Goal: Information Seeking & Learning: Learn about a topic

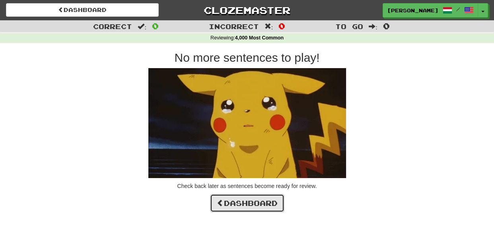
click at [259, 200] on link "Dashboard" at bounding box center [247, 203] width 74 height 18
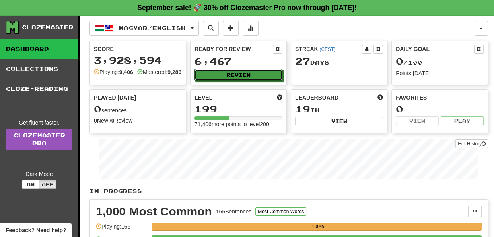
click at [253, 74] on button "Review" at bounding box center [239, 75] width 88 height 12
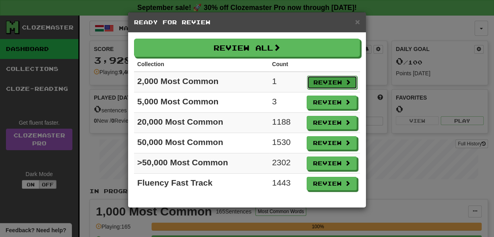
click at [330, 80] on button "Review" at bounding box center [332, 83] width 50 height 14
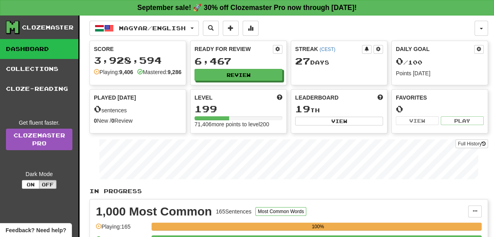
select select "**"
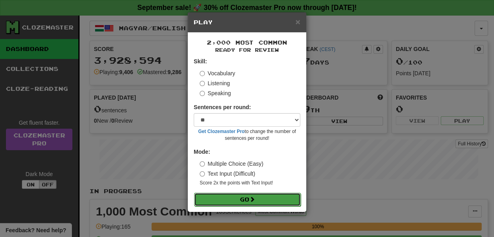
click at [248, 198] on button "Go" at bounding box center [247, 200] width 107 height 14
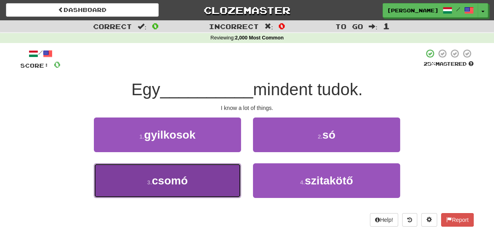
click at [231, 183] on button "3 . csomó" at bounding box center [167, 180] width 147 height 35
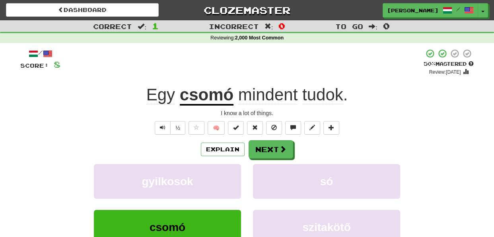
click at [328, 155] on div "Explain Next" at bounding box center [246, 149] width 453 height 18
click at [278, 154] on button "Next" at bounding box center [271, 149] width 45 height 18
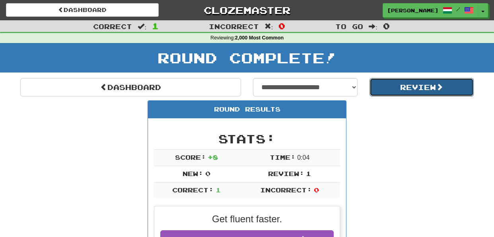
click at [398, 86] on button "Review" at bounding box center [422, 87] width 105 height 18
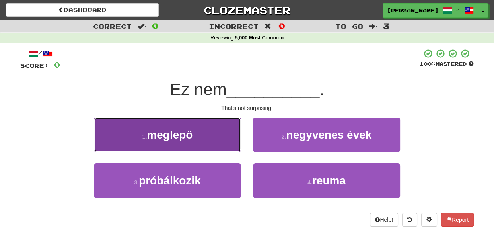
click at [223, 140] on button "1 . meglepő" at bounding box center [167, 134] width 147 height 35
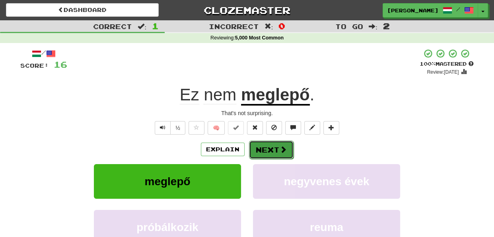
click at [267, 146] on button "Next" at bounding box center [271, 149] width 45 height 18
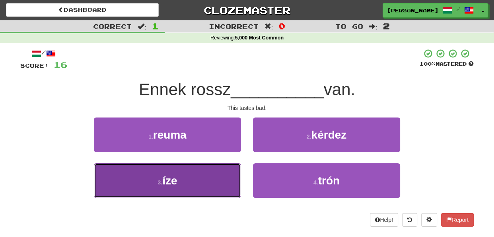
click at [226, 181] on button "3 . íze" at bounding box center [167, 180] width 147 height 35
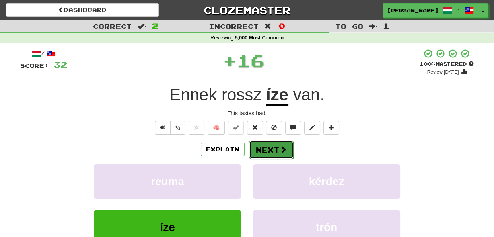
click at [263, 146] on button "Next" at bounding box center [271, 149] width 45 height 18
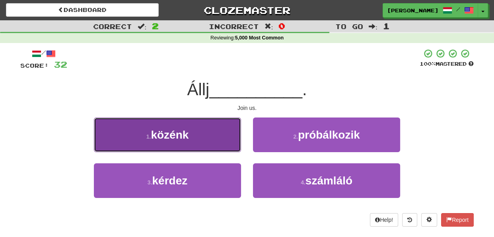
click at [221, 139] on button "1 . közénk" at bounding box center [167, 134] width 147 height 35
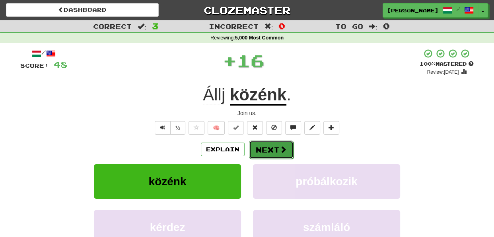
click at [262, 146] on button "Next" at bounding box center [271, 149] width 45 height 18
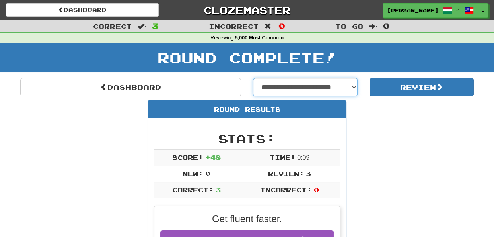
click at [354, 84] on select "**********" at bounding box center [305, 87] width 105 height 18
select select "**********"
click at [253, 78] on select "**********" at bounding box center [305, 87] width 105 height 18
select select "**********"
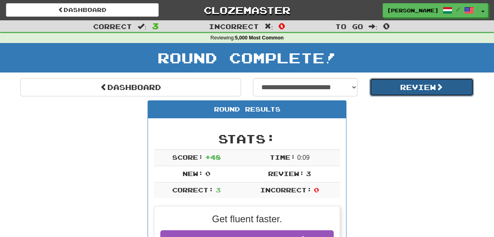
click at [403, 88] on button "Review" at bounding box center [422, 87] width 105 height 18
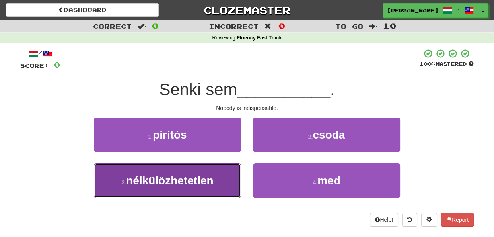
click at [230, 182] on button "3 . nélkülözhetetlen" at bounding box center [167, 180] width 147 height 35
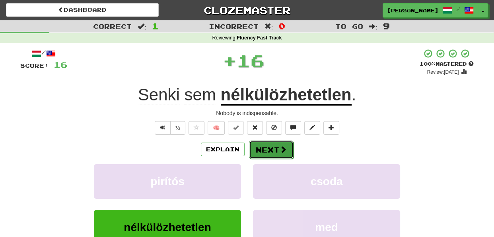
click at [259, 148] on button "Next" at bounding box center [271, 149] width 45 height 18
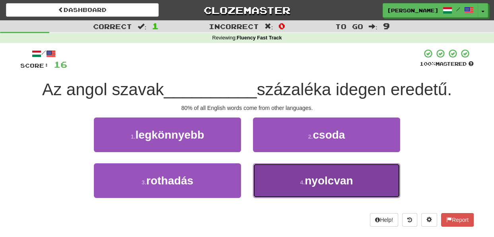
click at [264, 178] on button "4 . nyolcvan" at bounding box center [326, 180] width 147 height 35
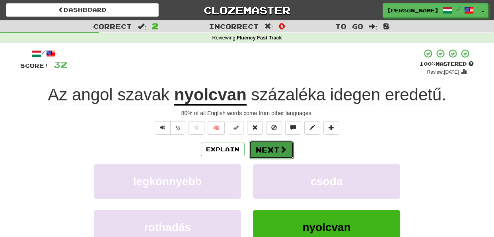
click at [259, 149] on button "Next" at bounding box center [271, 149] width 45 height 18
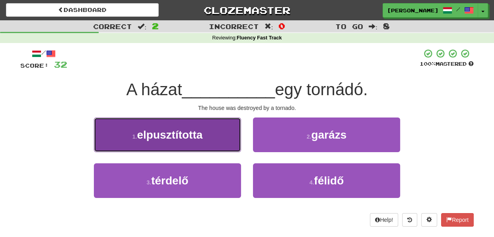
click at [224, 141] on button "1 . elpusztította" at bounding box center [167, 134] width 147 height 35
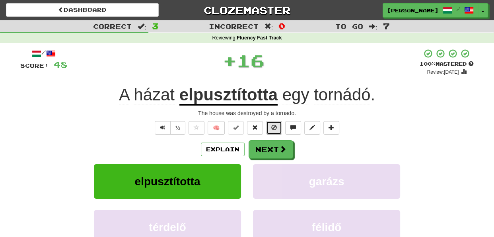
click at [271, 128] on span at bounding box center [274, 128] width 6 height 6
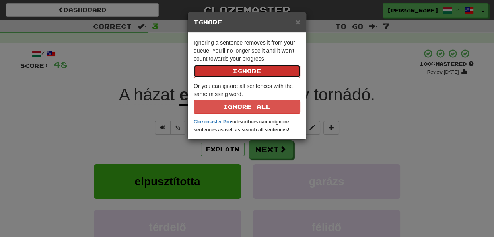
click at [263, 70] on button "Ignore" at bounding box center [247, 71] width 107 height 14
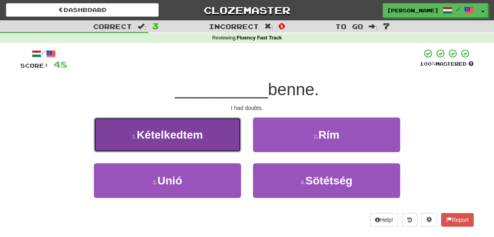
click at [224, 143] on button "1 . Kételkedtem" at bounding box center [167, 134] width 147 height 35
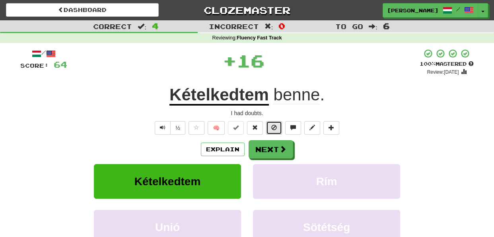
click at [275, 125] on span at bounding box center [274, 128] width 6 height 6
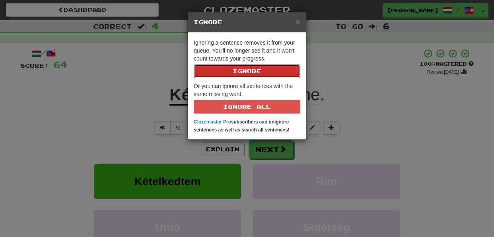
click at [249, 65] on button "Ignore" at bounding box center [247, 71] width 107 height 14
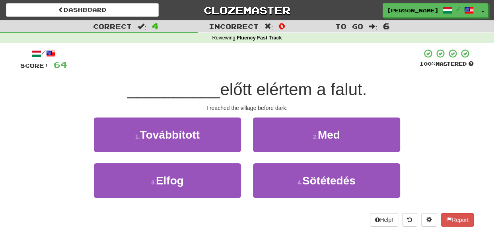
click at [247, 158] on div "2 . Med" at bounding box center [326, 140] width 159 height 46
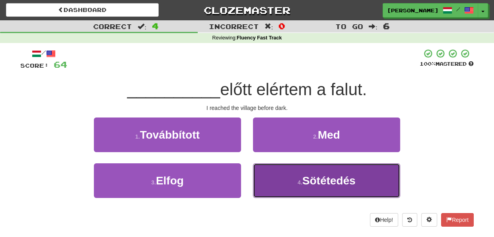
click at [287, 179] on button "4 . Sötétedés" at bounding box center [326, 180] width 147 height 35
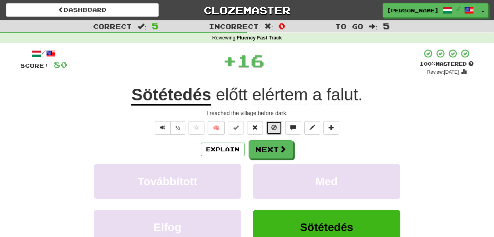
click at [275, 127] on span at bounding box center [274, 128] width 6 height 6
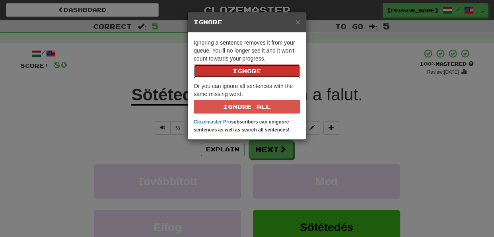
click at [253, 68] on button "Ignore" at bounding box center [247, 71] width 107 height 14
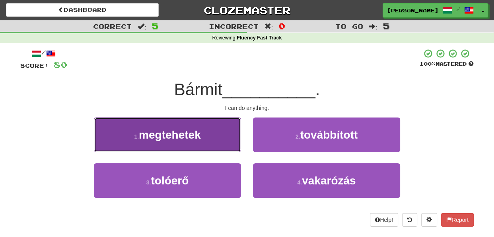
click at [223, 144] on button "1 . megtehetek" at bounding box center [167, 134] width 147 height 35
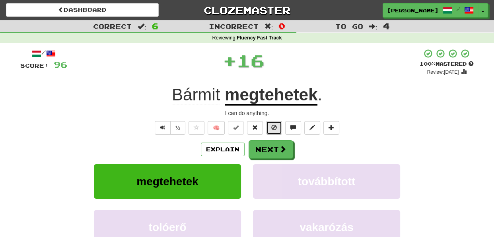
click at [280, 126] on button at bounding box center [274, 128] width 16 height 14
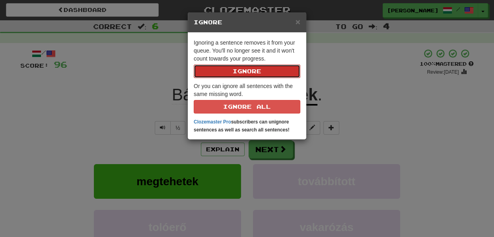
click at [251, 72] on button "Ignore" at bounding box center [247, 71] width 107 height 14
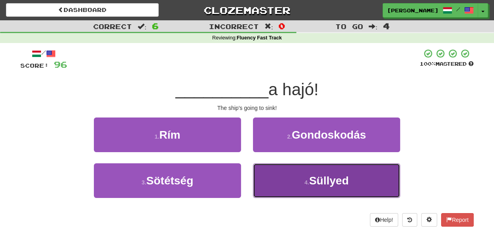
click at [276, 179] on button "4 . Süllyed" at bounding box center [326, 180] width 147 height 35
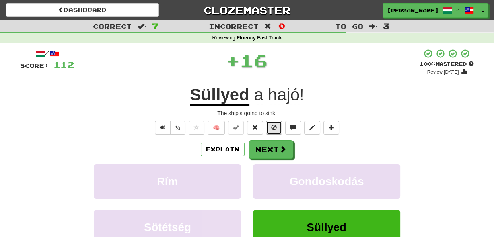
click at [270, 128] on button at bounding box center [274, 128] width 16 height 14
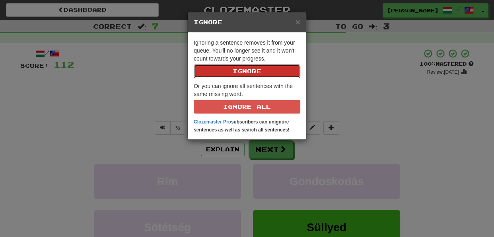
click at [246, 70] on button "Ignore" at bounding box center [247, 71] width 107 height 14
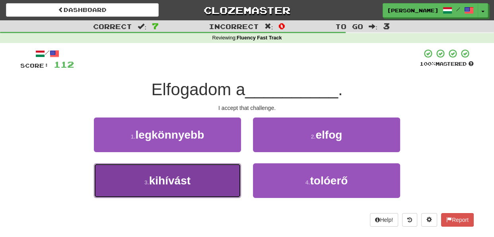
click at [229, 180] on button "3 . kihívást" at bounding box center [167, 180] width 147 height 35
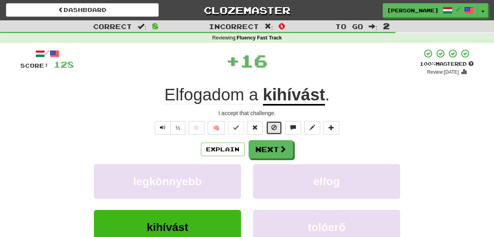
click at [271, 126] on span at bounding box center [274, 128] width 6 height 6
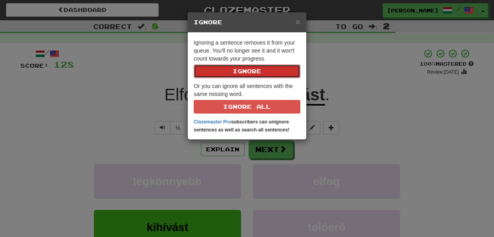
click at [255, 72] on button "Ignore" at bounding box center [247, 71] width 107 height 14
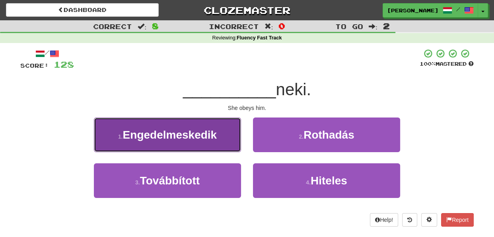
click at [231, 146] on button "1 . Engedelmeskedik" at bounding box center [167, 134] width 147 height 35
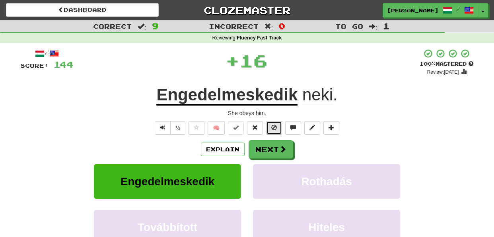
click at [273, 126] on span at bounding box center [274, 128] width 6 height 6
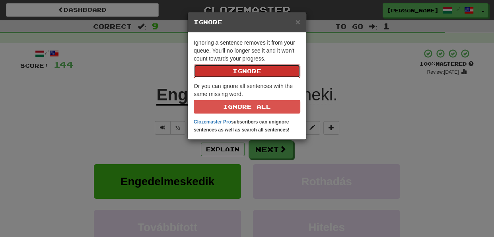
click at [257, 72] on button "Ignore" at bounding box center [247, 71] width 107 height 14
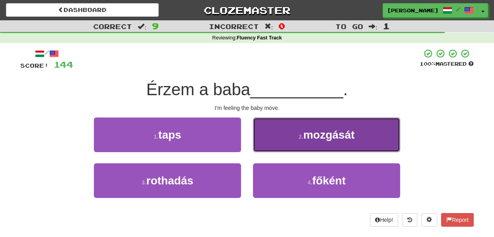
click at [272, 146] on button "2 . mozgását" at bounding box center [326, 134] width 147 height 35
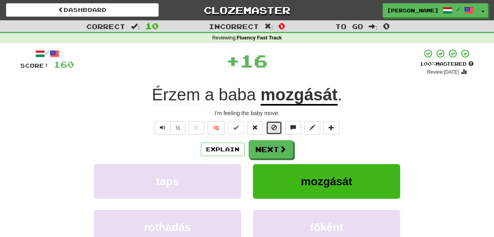
click at [272, 128] on span at bounding box center [274, 128] width 6 height 6
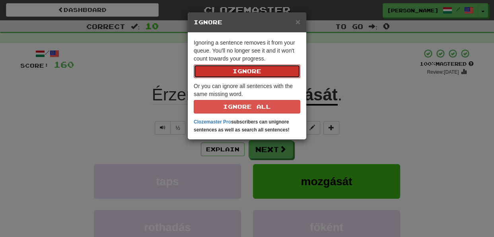
click at [257, 74] on button "Ignore" at bounding box center [247, 71] width 107 height 14
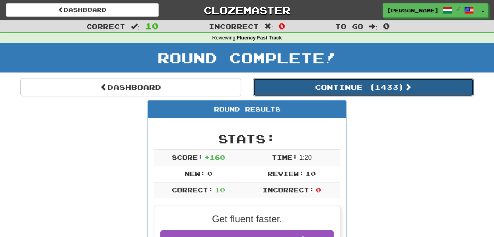
click at [376, 91] on button "Continue ( 1433 )" at bounding box center [363, 87] width 221 height 18
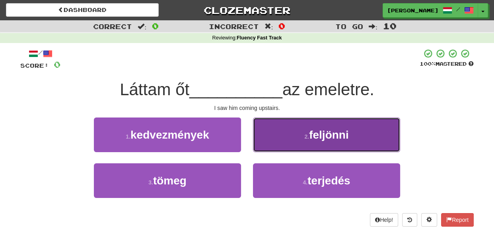
click at [273, 138] on button "2 . feljönni" at bounding box center [326, 134] width 147 height 35
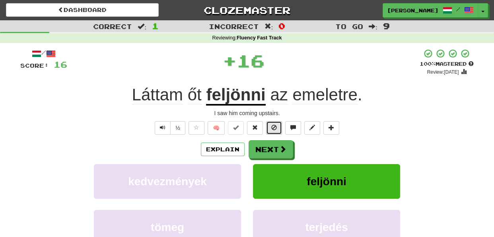
click at [273, 130] on button at bounding box center [274, 128] width 16 height 14
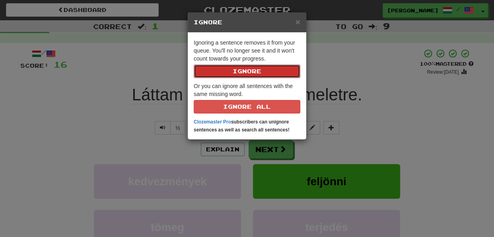
click at [259, 73] on button "Ignore" at bounding box center [247, 71] width 107 height 14
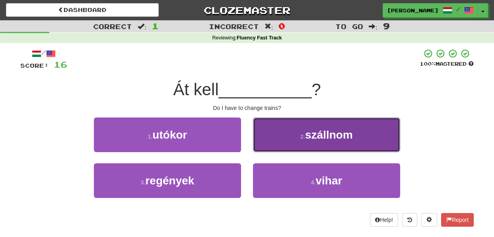
click at [263, 142] on button "2 . szállnom" at bounding box center [326, 134] width 147 height 35
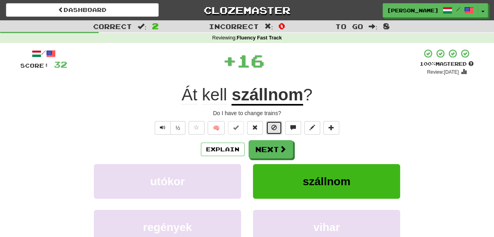
click at [267, 129] on button at bounding box center [274, 128] width 16 height 14
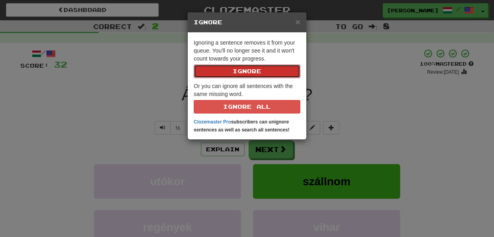
click at [253, 70] on button "Ignore" at bounding box center [247, 71] width 107 height 14
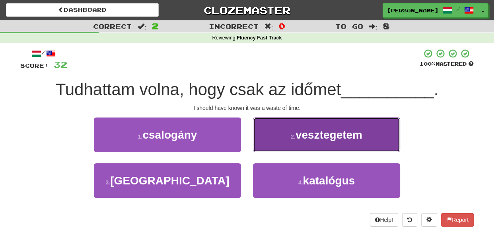
click at [266, 142] on button "2 . vesztegetem" at bounding box center [326, 134] width 147 height 35
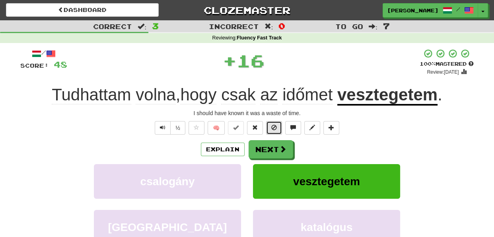
click at [267, 130] on button at bounding box center [274, 128] width 16 height 14
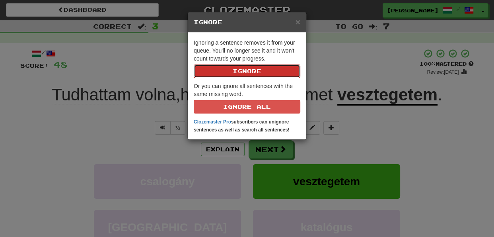
click at [254, 72] on button "Ignore" at bounding box center [247, 71] width 107 height 14
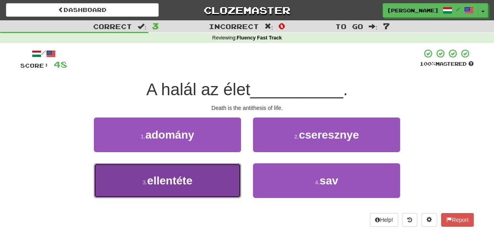
click at [231, 178] on button "3 . ellentéte" at bounding box center [167, 180] width 147 height 35
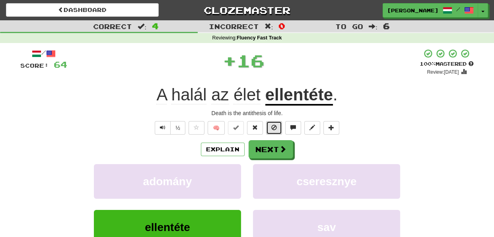
click at [275, 125] on span at bounding box center [274, 128] width 6 height 6
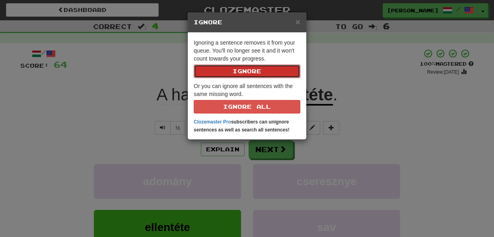
click at [254, 73] on button "Ignore" at bounding box center [247, 71] width 107 height 14
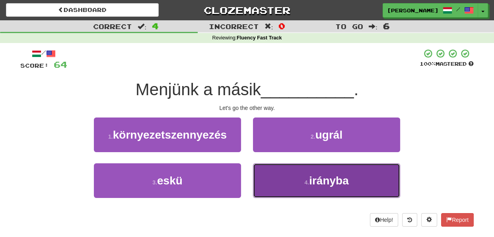
click at [261, 180] on button "4 . irányba" at bounding box center [326, 180] width 147 height 35
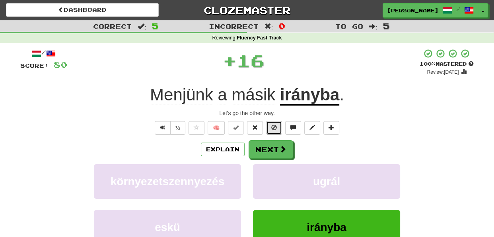
click at [268, 125] on button at bounding box center [274, 128] width 16 height 14
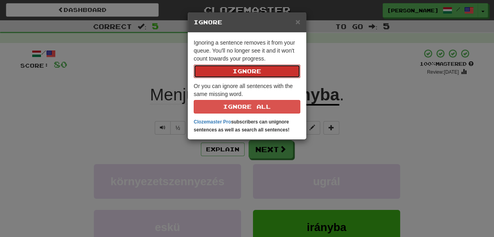
click at [245, 70] on button "Ignore" at bounding box center [247, 71] width 107 height 14
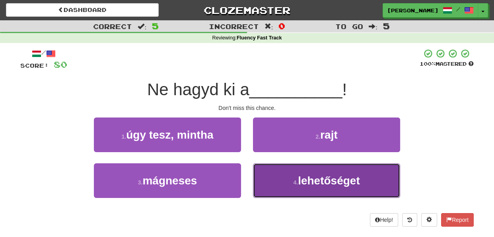
click at [267, 181] on button "4 . lehetőséget" at bounding box center [326, 180] width 147 height 35
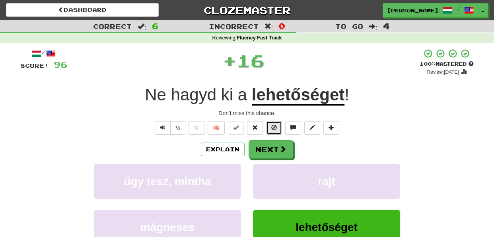
click at [269, 126] on button at bounding box center [274, 128] width 16 height 14
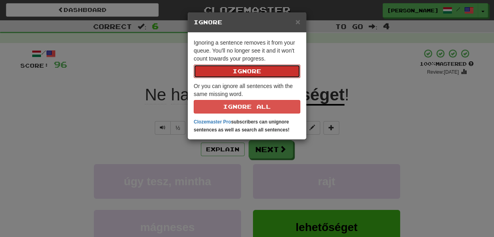
click at [251, 67] on button "Ignore" at bounding box center [247, 71] width 107 height 14
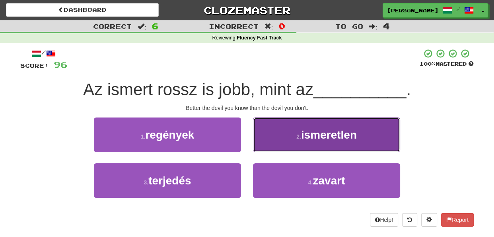
click at [262, 145] on button "2 . ismeretlen" at bounding box center [326, 134] width 147 height 35
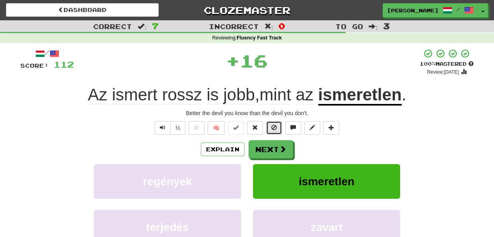
click at [270, 127] on button at bounding box center [274, 128] width 16 height 14
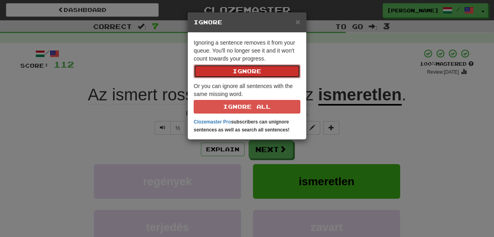
click at [255, 74] on button "Ignore" at bounding box center [247, 71] width 107 height 14
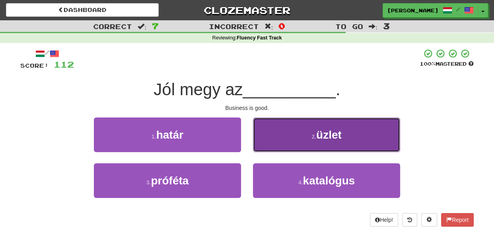
click at [255, 141] on button "2 . üzlet" at bounding box center [326, 134] width 147 height 35
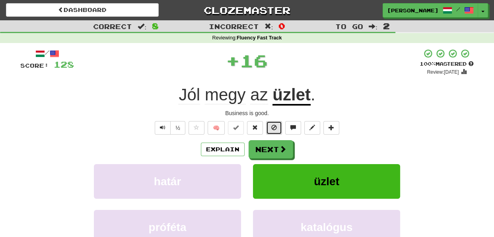
click at [273, 122] on button at bounding box center [274, 128] width 16 height 14
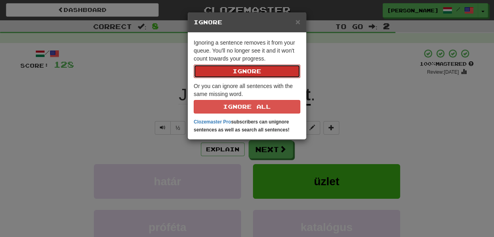
click at [254, 74] on button "Ignore" at bounding box center [247, 71] width 107 height 14
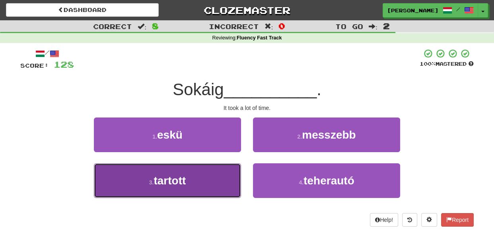
click at [235, 177] on button "3 . tartott" at bounding box center [167, 180] width 147 height 35
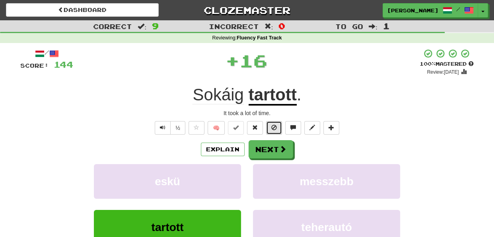
click at [277, 128] on button at bounding box center [274, 128] width 16 height 14
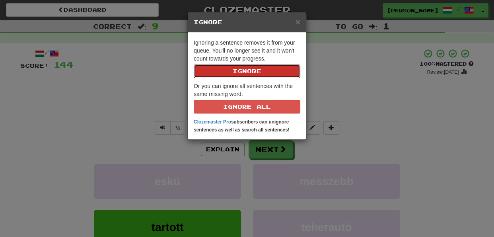
click at [261, 73] on button "Ignore" at bounding box center [247, 71] width 107 height 14
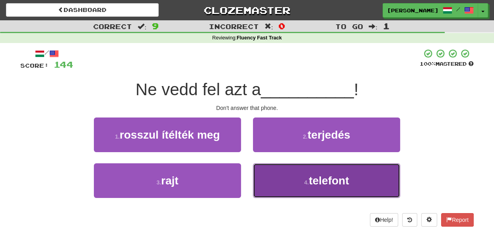
click at [265, 176] on button "4 . telefont" at bounding box center [326, 180] width 147 height 35
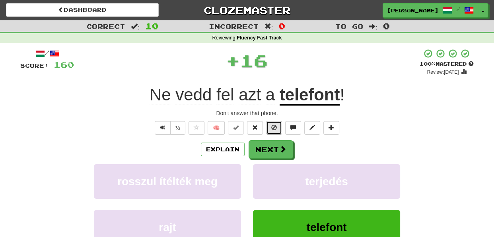
click at [272, 130] on span at bounding box center [274, 128] width 6 height 6
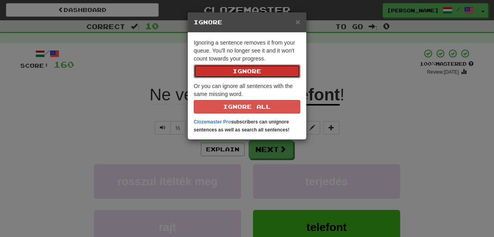
click at [249, 74] on button "Ignore" at bounding box center [247, 71] width 107 height 14
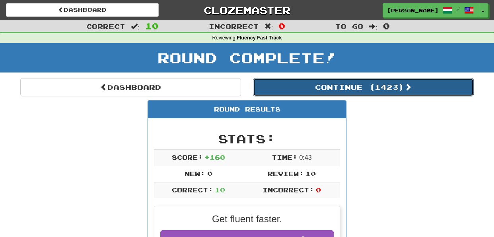
click at [371, 89] on button "Continue ( 1423 )" at bounding box center [363, 87] width 221 height 18
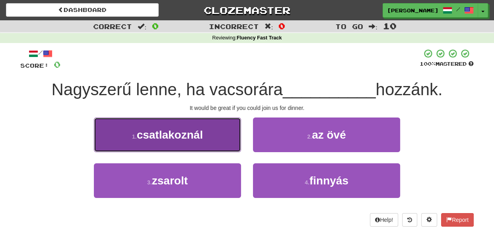
click at [235, 145] on button "1 . csatlakoznál" at bounding box center [167, 134] width 147 height 35
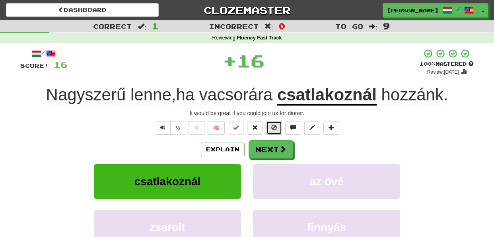
click at [275, 126] on span at bounding box center [274, 128] width 6 height 6
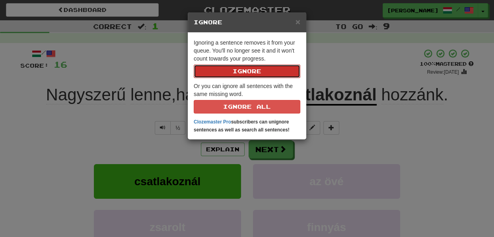
click at [258, 69] on button "Ignore" at bounding box center [247, 71] width 107 height 14
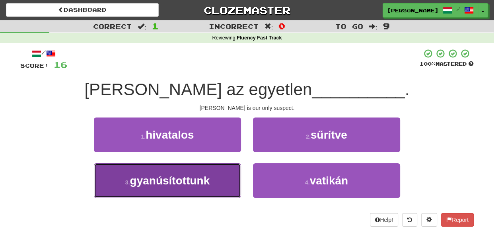
click at [226, 181] on button "3 . gyanúsítottunk" at bounding box center [167, 180] width 147 height 35
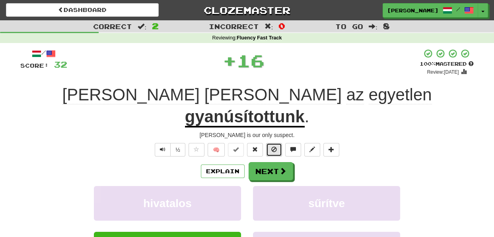
click at [274, 146] on span at bounding box center [274, 149] width 6 height 6
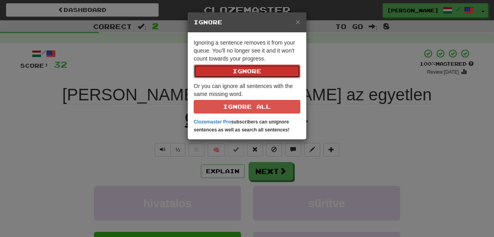
click at [258, 70] on button "Ignore" at bounding box center [247, 71] width 107 height 14
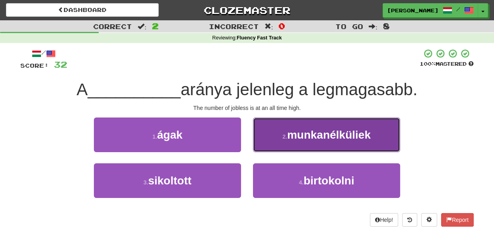
click at [277, 138] on button "2 . munkanélküliek" at bounding box center [326, 134] width 147 height 35
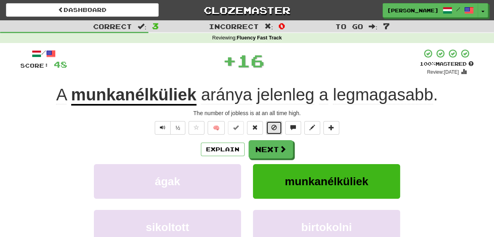
click at [277, 128] on button at bounding box center [274, 128] width 16 height 14
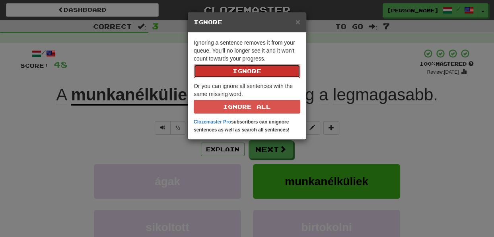
click at [257, 72] on button "Ignore" at bounding box center [247, 71] width 107 height 14
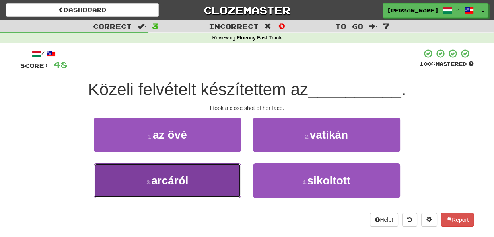
click at [226, 182] on button "3 . arcáról" at bounding box center [167, 180] width 147 height 35
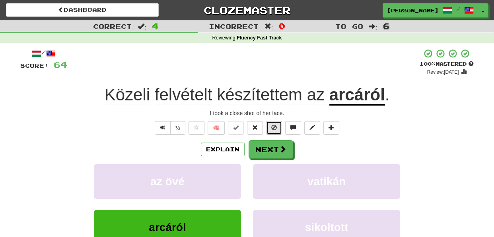
click at [275, 129] on span at bounding box center [274, 128] width 6 height 6
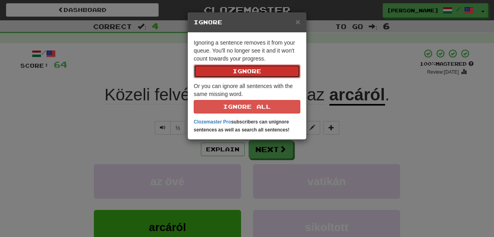
click at [253, 71] on button "Ignore" at bounding box center [247, 71] width 107 height 14
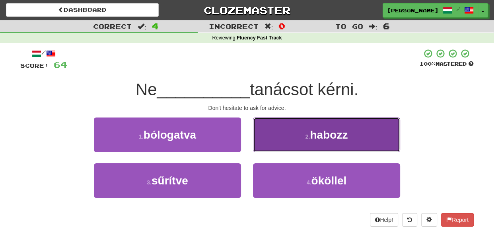
click at [287, 144] on button "2 . habozz" at bounding box center [326, 134] width 147 height 35
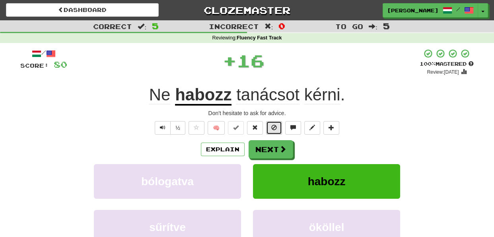
click at [279, 128] on button at bounding box center [274, 128] width 16 height 14
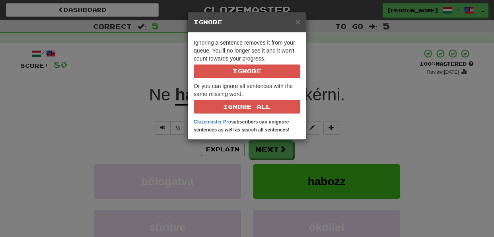
click at [308, 148] on div "× Ignore Ignoring a sentence removes it from your queue. You'll no longer see i…" at bounding box center [247, 118] width 494 height 237
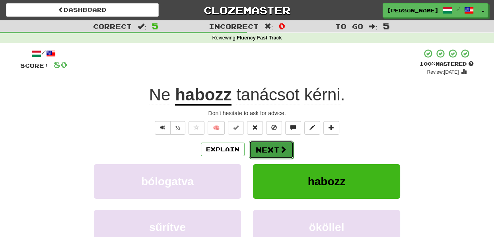
click at [273, 148] on button "Next" at bounding box center [271, 149] width 45 height 18
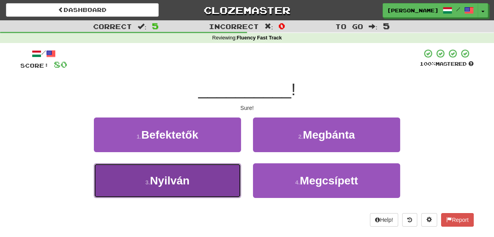
click at [235, 180] on button "3 . [GEOGRAPHIC_DATA]" at bounding box center [167, 180] width 147 height 35
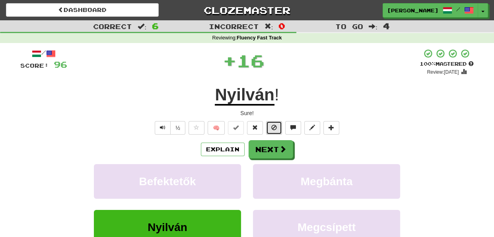
click at [271, 130] on button at bounding box center [274, 128] width 16 height 14
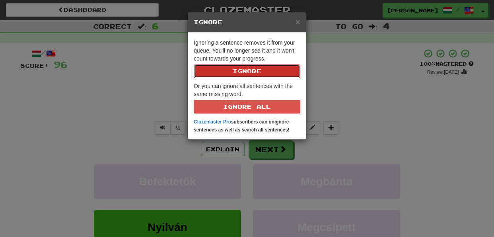
click at [258, 74] on button "Ignore" at bounding box center [247, 71] width 107 height 14
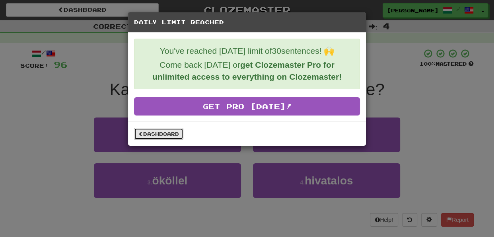
click at [166, 132] on link "Dashboard" at bounding box center [158, 134] width 49 height 12
